Goal: Task Accomplishment & Management: Complete application form

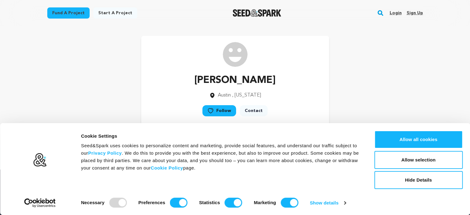
click at [417, 11] on link "Sign up" at bounding box center [415, 13] width 16 height 10
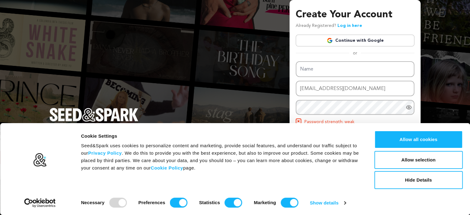
click at [212, 74] on div "Create Your Account Already Registered? Log in here Continue with Google or eyJ…" at bounding box center [235, 121] width 470 height 242
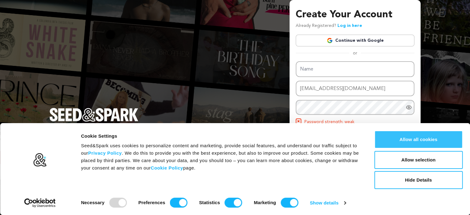
click at [412, 138] on button "Allow all cookies" at bounding box center [418, 139] width 88 height 18
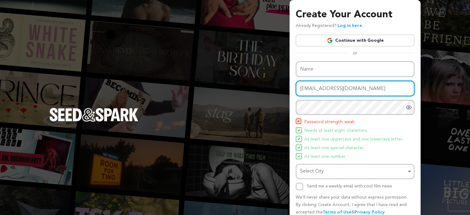
click at [336, 84] on input "[EMAIL_ADDRESS][DOMAIN_NAME]" at bounding box center [355, 89] width 119 height 16
paste input "[EMAIL_ADDRESS][DOMAIN_NAME] T69!qAcB!34P"
drag, startPoint x: 358, startPoint y: 88, endPoint x: 414, endPoint y: 88, distance: 56.6
click at [414, 88] on div "Create Your Account Already Registered? Log in here Continue with Google or eyJ…" at bounding box center [355, 121] width 131 height 242
type input "[EMAIL_ADDRESS][DOMAIN_NAME]"
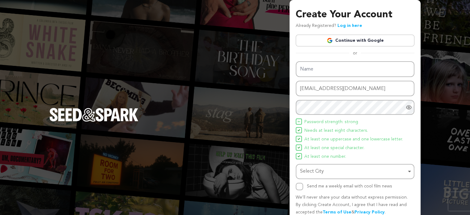
click at [275, 71] on div "Create Your Account Already Registered? Log in here Continue with Google or eyJ…" at bounding box center [235, 121] width 470 height 242
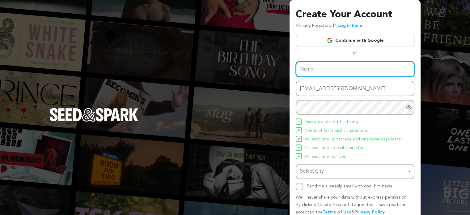
paste input "24-MOVIE"
click at [317, 71] on input "24-MOVIE" at bounding box center [355, 69] width 119 height 16
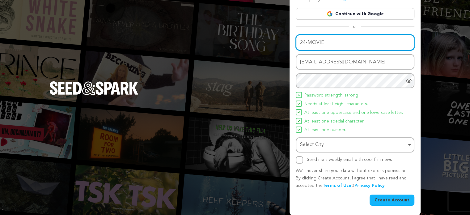
click at [391, 144] on div "Select City Remove item" at bounding box center [353, 144] width 106 height 9
type input "24-MOVIE"
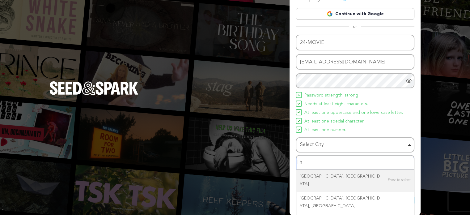
type input "T"
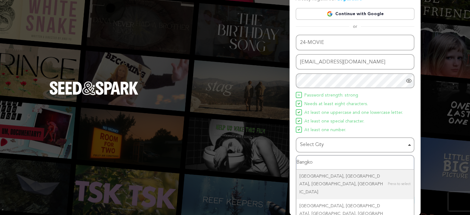
type input "[GEOGRAPHIC_DATA]"
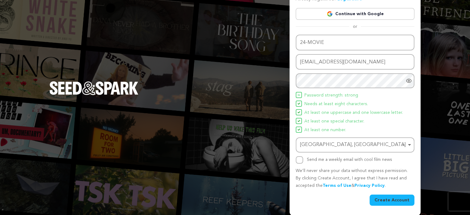
click at [392, 199] on button "Create Account" at bounding box center [392, 200] width 45 height 11
